Goal: Task Accomplishment & Management: Complete application form

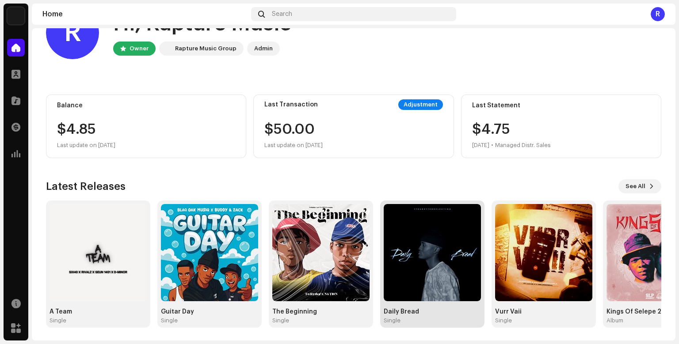
scroll to position [37, 0]
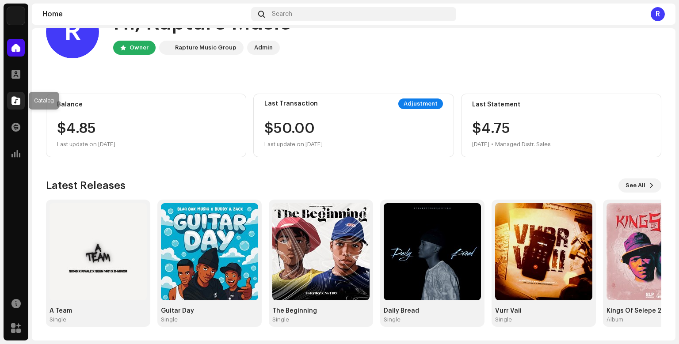
click at [13, 96] on div at bounding box center [16, 101] width 18 height 18
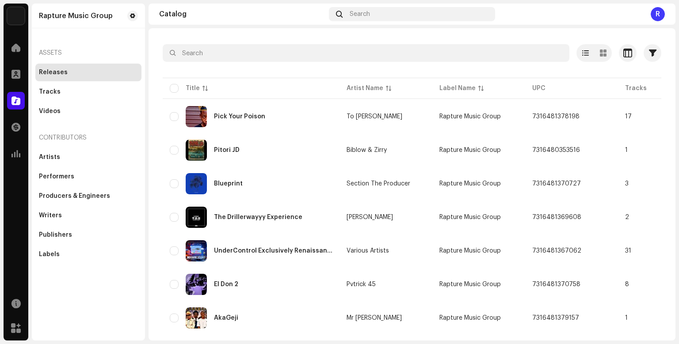
click at [641, 23] on span "Create new" at bounding box center [632, 14] width 36 height 18
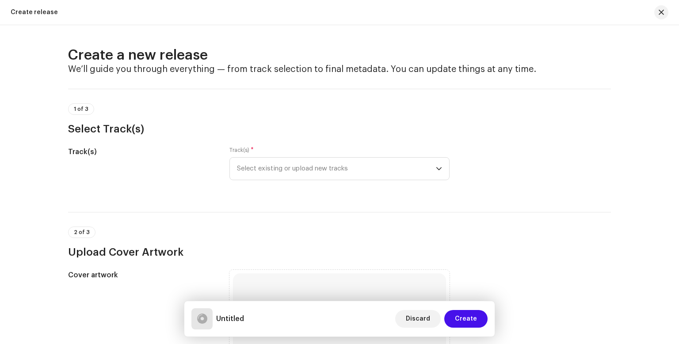
click at [641, 51] on div "Create a new release We’ll guide you through everything — from track selection …" at bounding box center [339, 184] width 679 height 319
click at [439, 176] on div "dropdown trigger" at bounding box center [439, 169] width 6 height 22
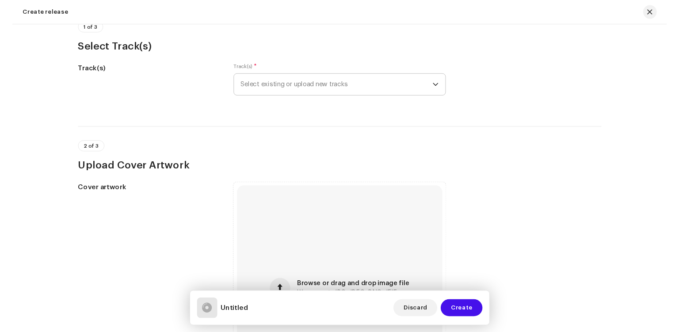
scroll to position [83, 0]
